Goal: Task Accomplishment & Management: Use online tool/utility

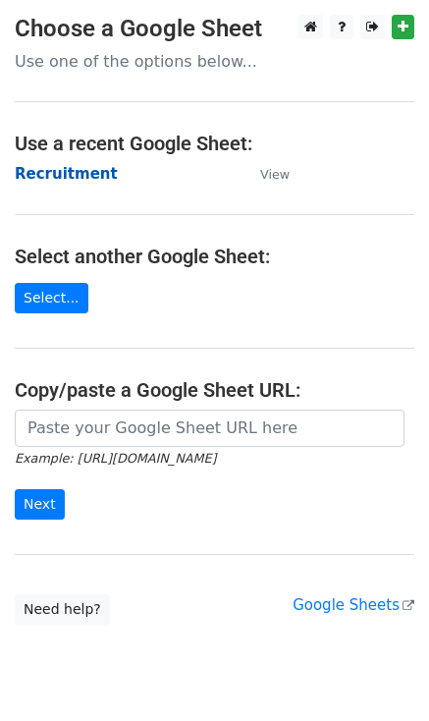
click at [93, 171] on strong "Recruitment" at bounding box center [66, 174] width 103 height 18
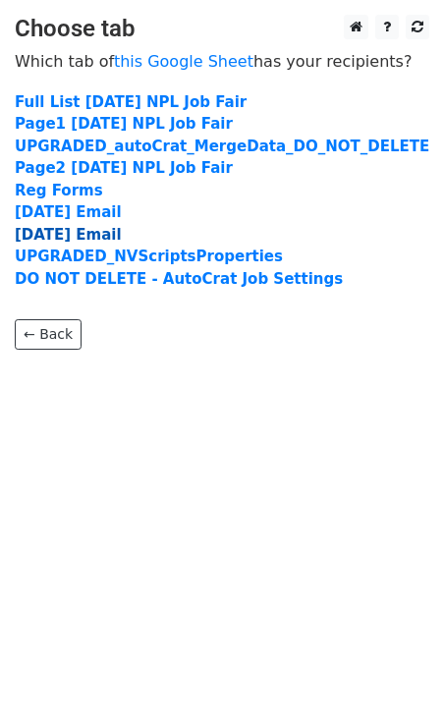
click at [88, 230] on strong "25 Aug Email" at bounding box center [68, 235] width 107 height 18
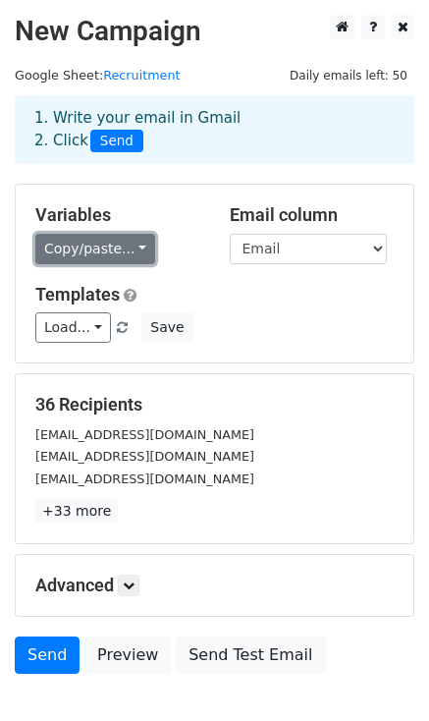
click at [100, 251] on link "Copy/paste..." at bounding box center [95, 249] width 120 height 30
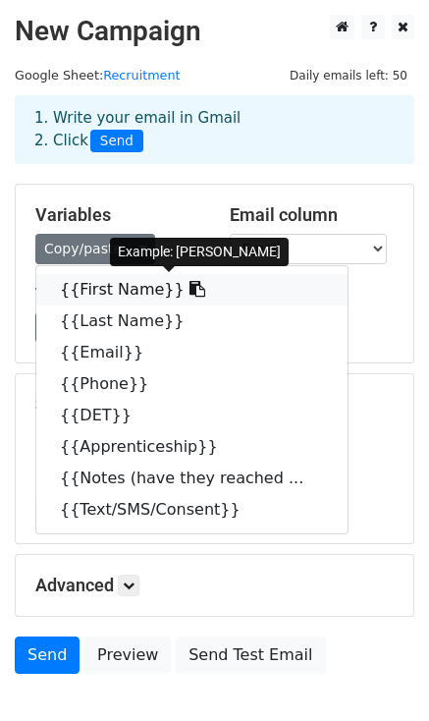
click at [97, 298] on link "{{First Name}}" at bounding box center [191, 289] width 311 height 31
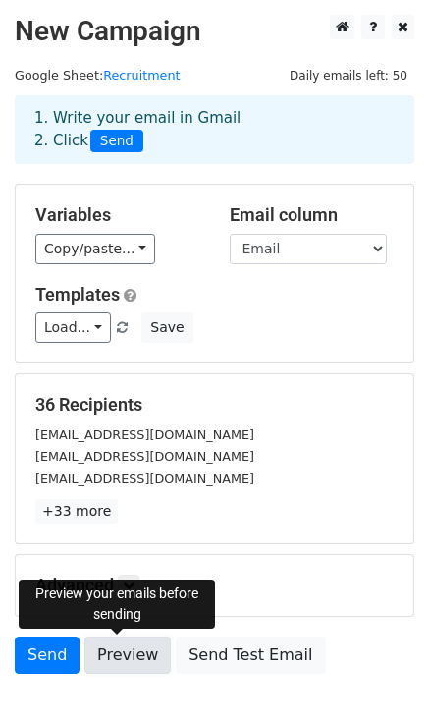
click at [134, 653] on link "Preview" at bounding box center [127, 654] width 86 height 37
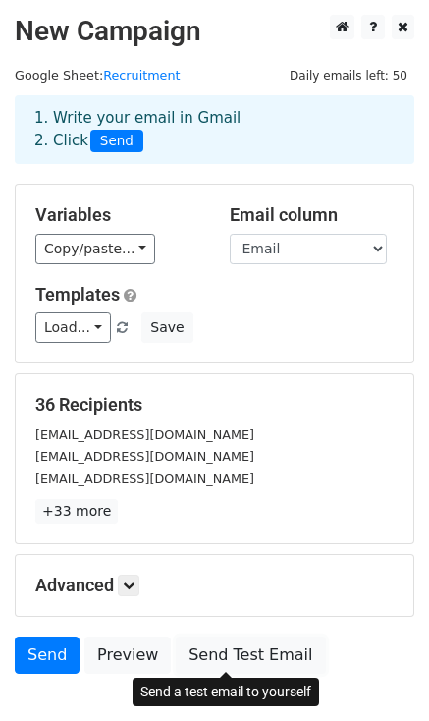
drag, startPoint x: 218, startPoint y: 650, endPoint x: 204, endPoint y: 632, distance: 22.4
click at [218, 650] on link "Send Test Email" at bounding box center [250, 654] width 149 height 37
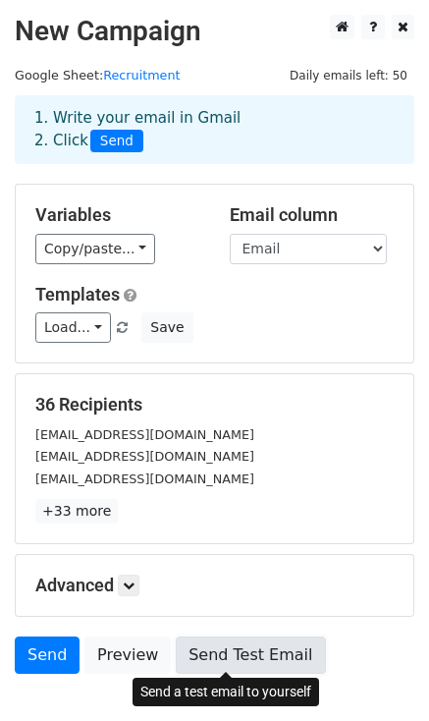
click at [251, 653] on link "Send Test Email" at bounding box center [250, 654] width 149 height 37
click at [224, 654] on link "Send Test Email" at bounding box center [250, 654] width 149 height 37
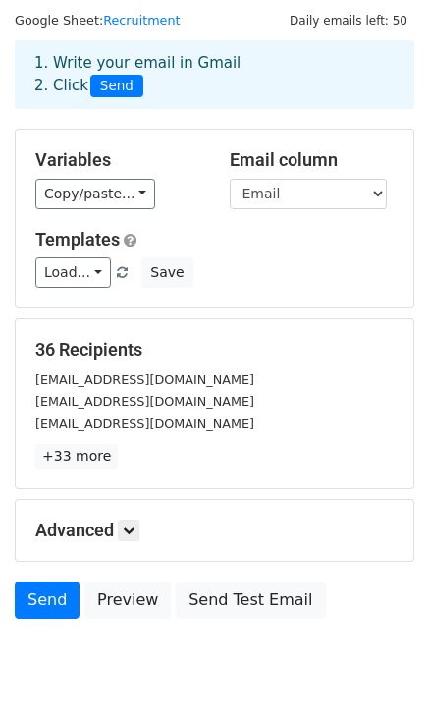
scroll to position [98, 0]
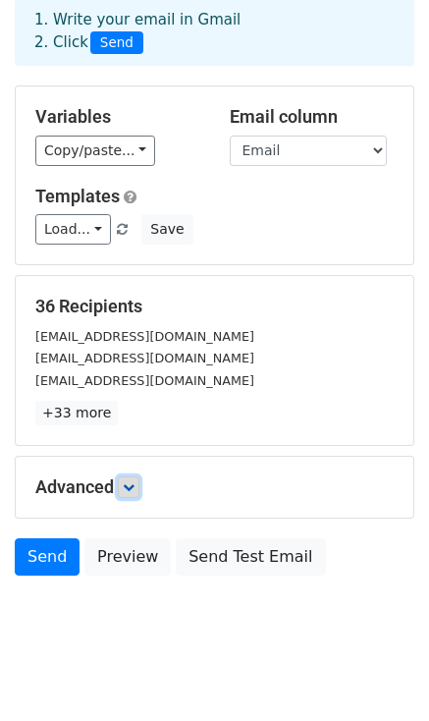
click at [126, 496] on link at bounding box center [129, 487] width 22 height 22
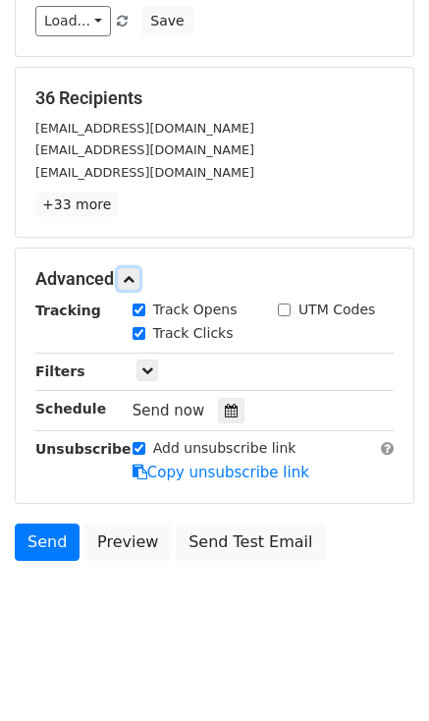
scroll to position [308, 0]
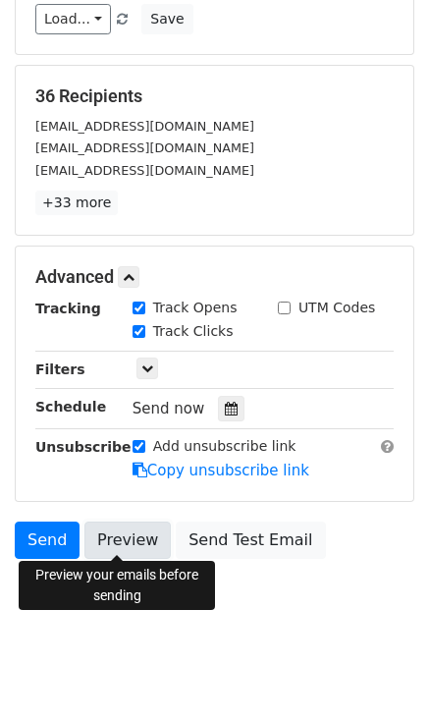
click at [100, 537] on link "Preview" at bounding box center [127, 539] width 86 height 37
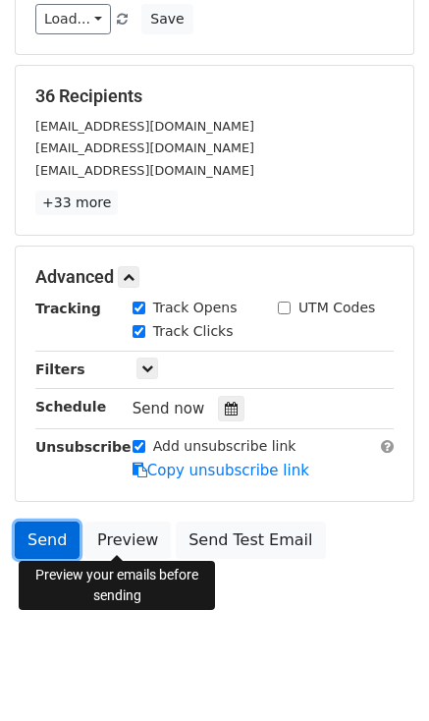
click at [42, 534] on link "Send" at bounding box center [47, 539] width 65 height 37
